Goal: Task Accomplishment & Management: Manage account settings

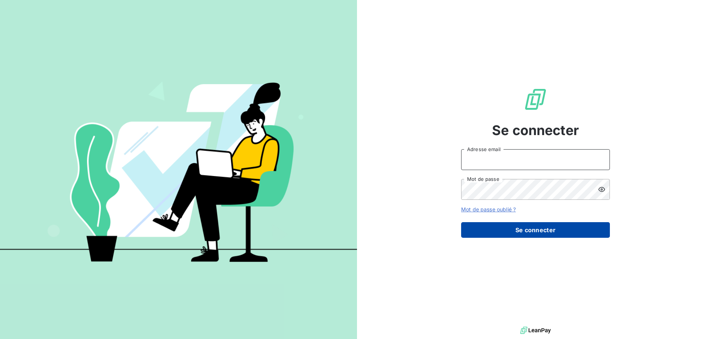
type input "[EMAIL_ADDRESS][DOMAIN_NAME]"
click at [494, 223] on button "Se connecter" at bounding box center [535, 230] width 149 height 16
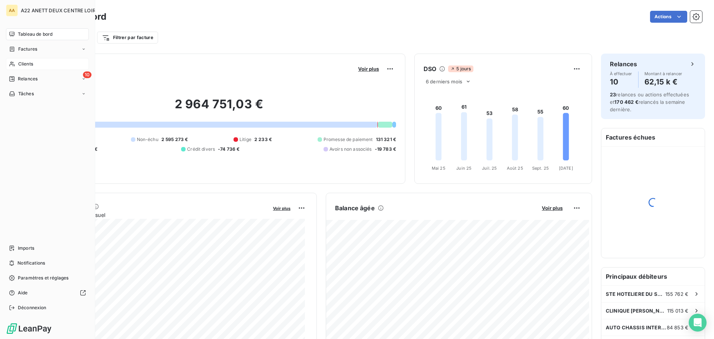
click at [12, 63] on icon at bounding box center [11, 64] width 5 height 5
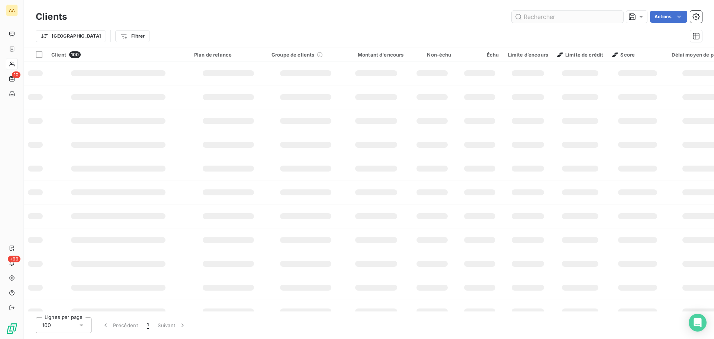
click at [548, 16] on input "text" at bounding box center [568, 17] width 112 height 12
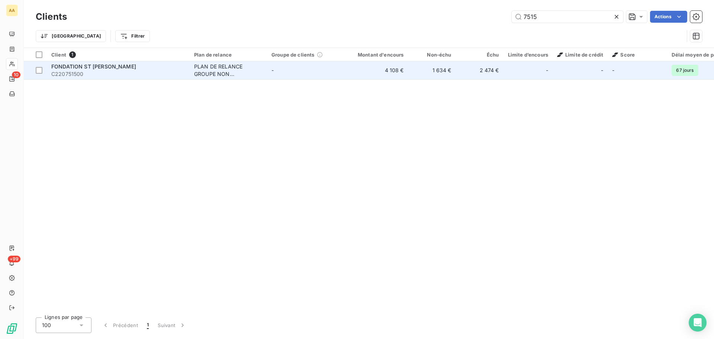
type input "7515"
click at [212, 72] on div "PLAN DE RELANCE GROUPE NON AUTOMATIQUE" at bounding box center [228, 70] width 68 height 15
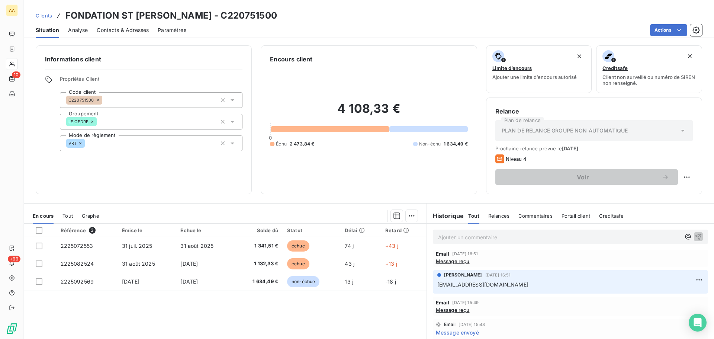
scroll to position [74, 0]
click at [451, 305] on span "Message reçu" at bounding box center [453, 307] width 34 height 6
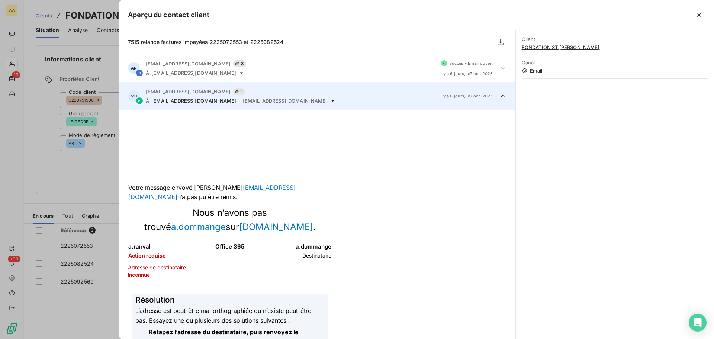
click at [72, 171] on div at bounding box center [357, 169] width 714 height 339
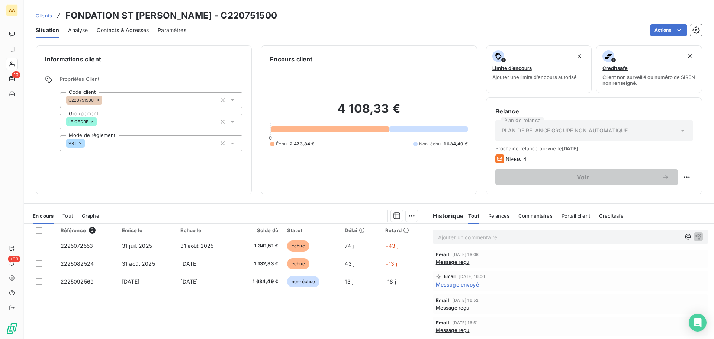
scroll to position [0, 0]
click at [448, 264] on span "Message reçu" at bounding box center [453, 265] width 34 height 6
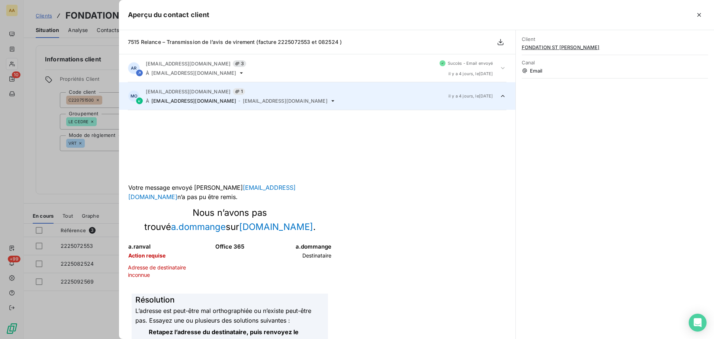
click at [91, 174] on div at bounding box center [357, 169] width 714 height 339
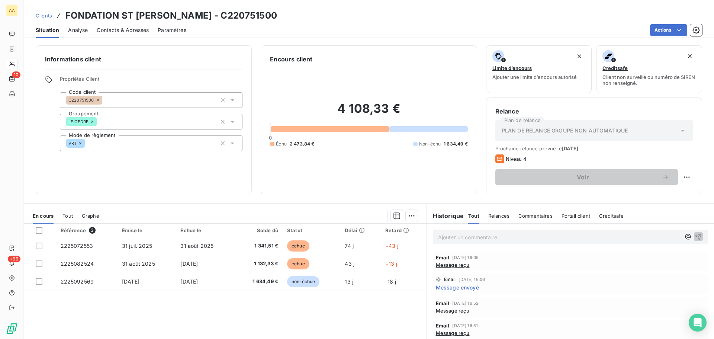
click at [448, 289] on span "Message envoyé" at bounding box center [457, 287] width 43 height 8
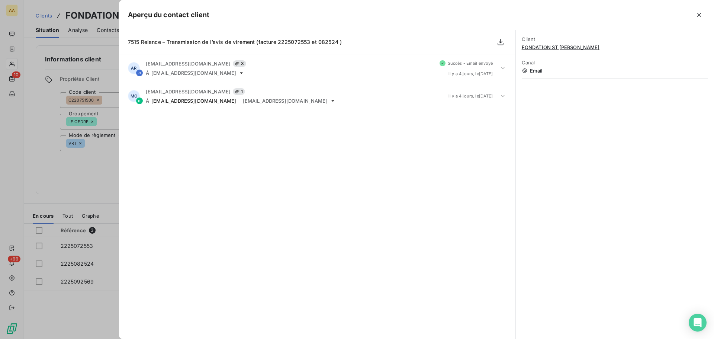
drag, startPoint x: 77, startPoint y: 161, endPoint x: 236, endPoint y: 264, distance: 190.0
click at [78, 162] on div at bounding box center [357, 169] width 714 height 339
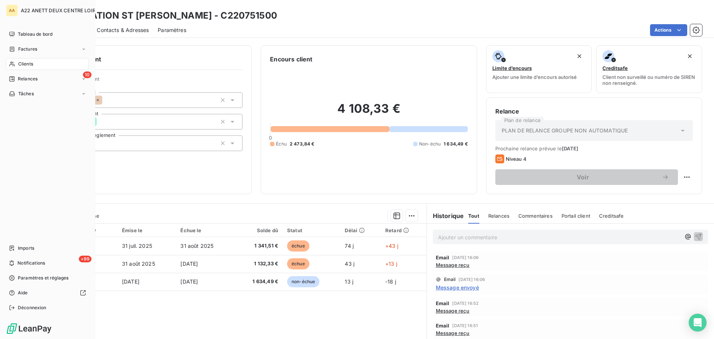
click at [19, 64] on span "Clients" at bounding box center [25, 64] width 15 height 7
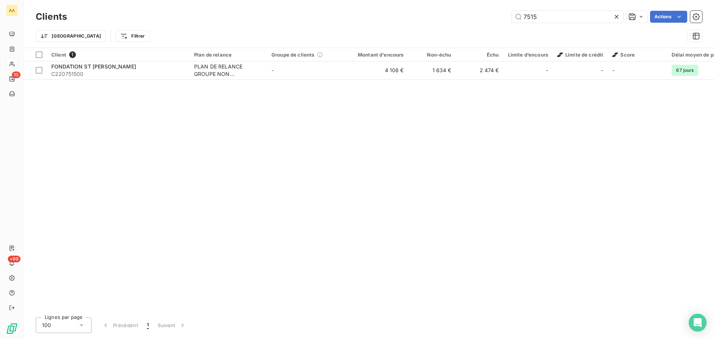
drag, startPoint x: 573, startPoint y: 17, endPoint x: 506, endPoint y: 16, distance: 67.3
click at [506, 16] on div "7515 Actions" at bounding box center [389, 17] width 626 height 12
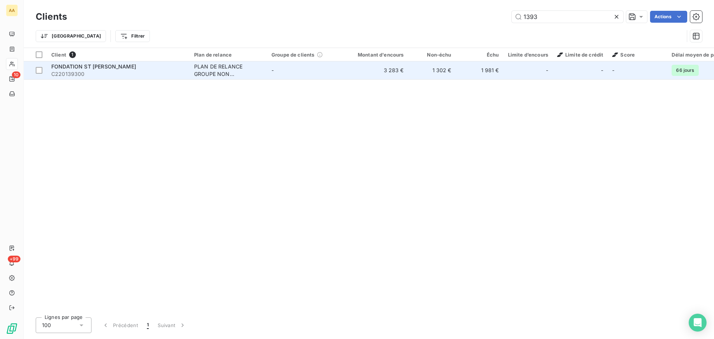
type input "1393"
click at [209, 68] on div "PLAN DE RELANCE GROUPE NON AUTOMATIQUE" at bounding box center [228, 70] width 68 height 15
